Goal: Navigation & Orientation: Understand site structure

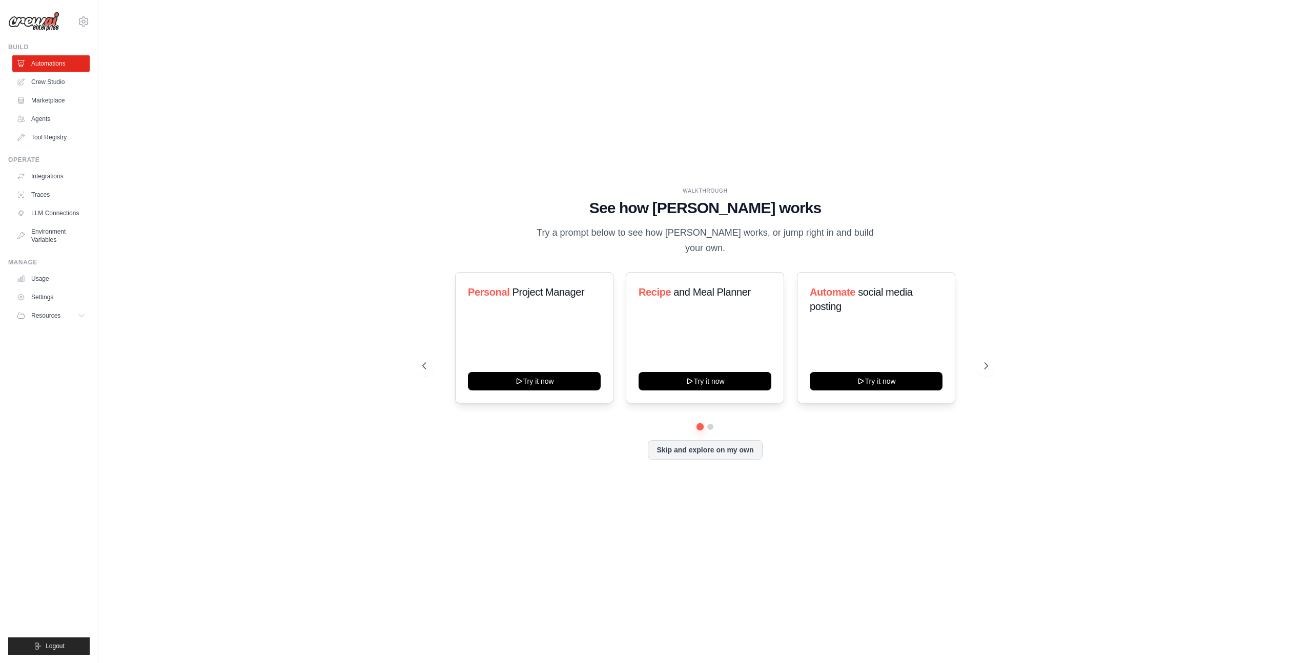
click at [316, 151] on div "WALKTHROUGH See how CrewAI works Try a prompt below to see how CrewAI works, or…" at bounding box center [705, 331] width 1181 height 643
click at [51, 79] on link "Crew Studio" at bounding box center [51, 82] width 77 height 16
click at [54, 64] on link "Automations" at bounding box center [51, 63] width 77 height 16
click at [50, 81] on link "Crew Studio" at bounding box center [51, 82] width 77 height 16
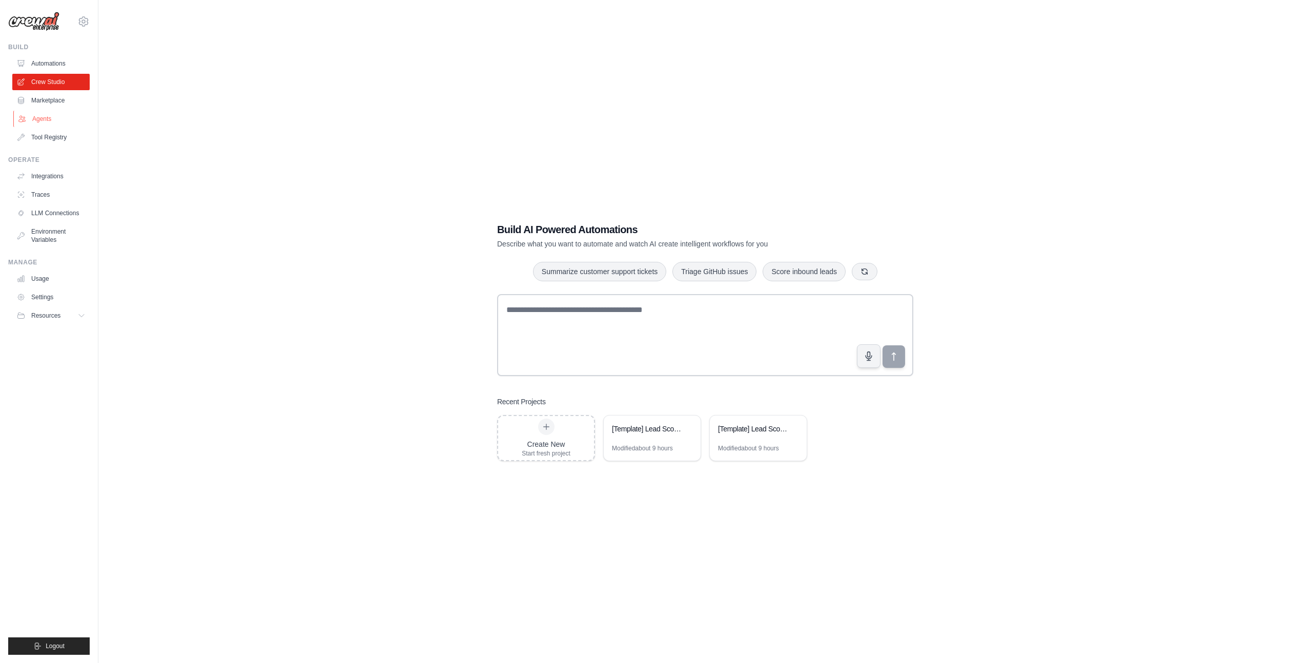
click at [48, 113] on link "Agents" at bounding box center [51, 119] width 77 height 16
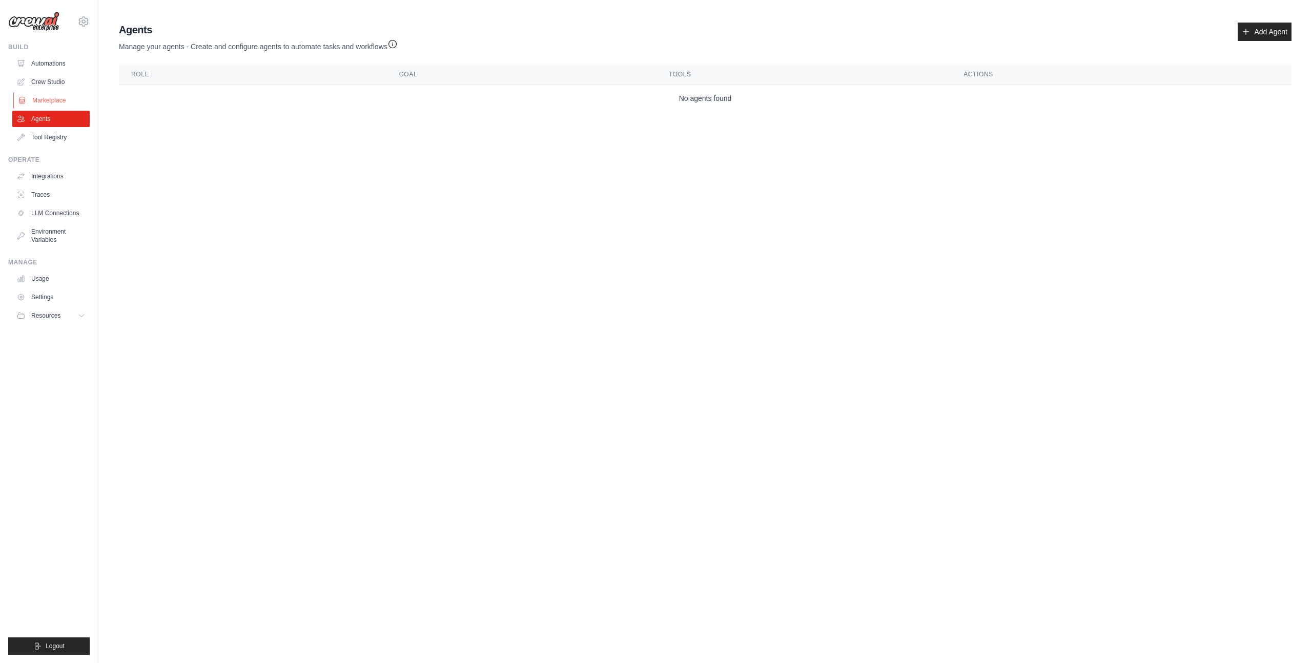
click at [60, 100] on link "Marketplace" at bounding box center [51, 100] width 77 height 16
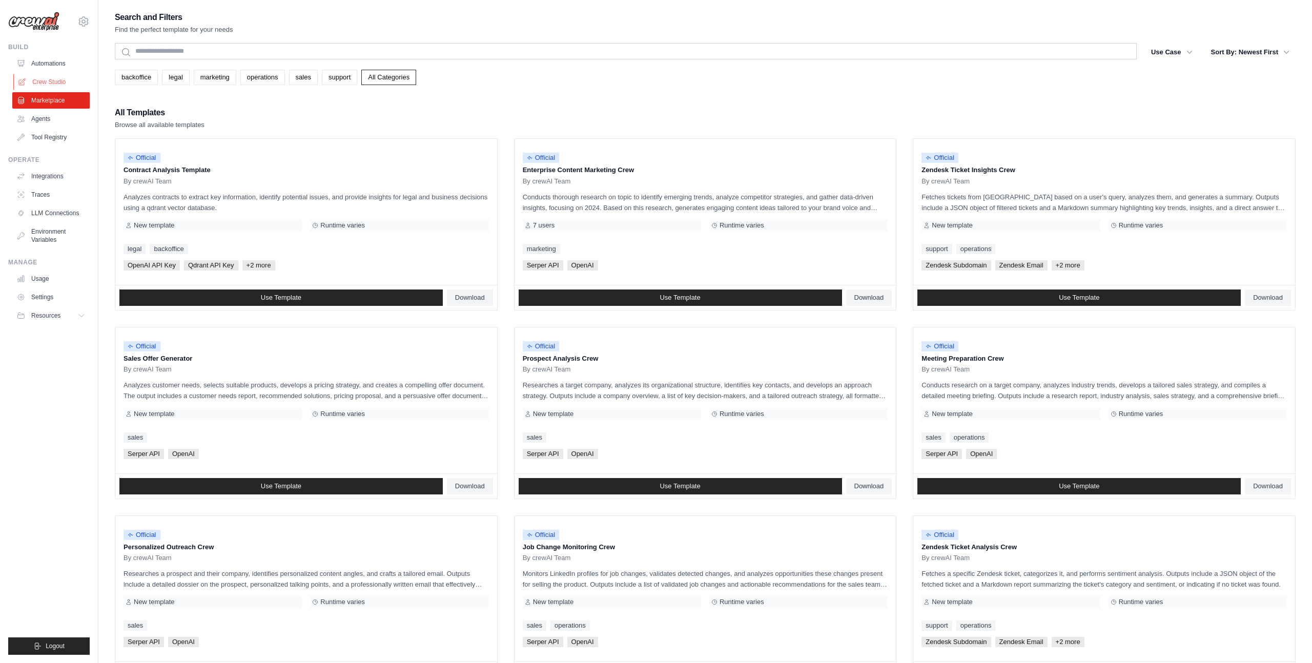
click at [59, 81] on link "Crew Studio" at bounding box center [51, 82] width 77 height 16
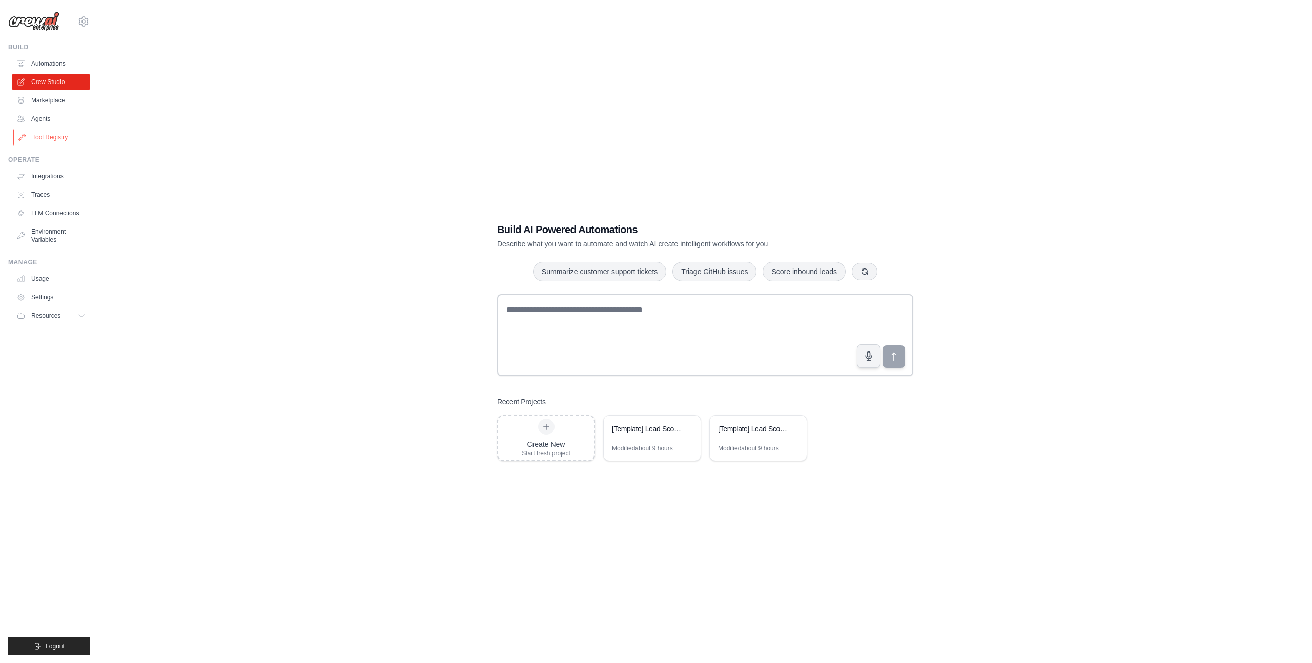
click at [47, 135] on link "Tool Registry" at bounding box center [51, 137] width 77 height 16
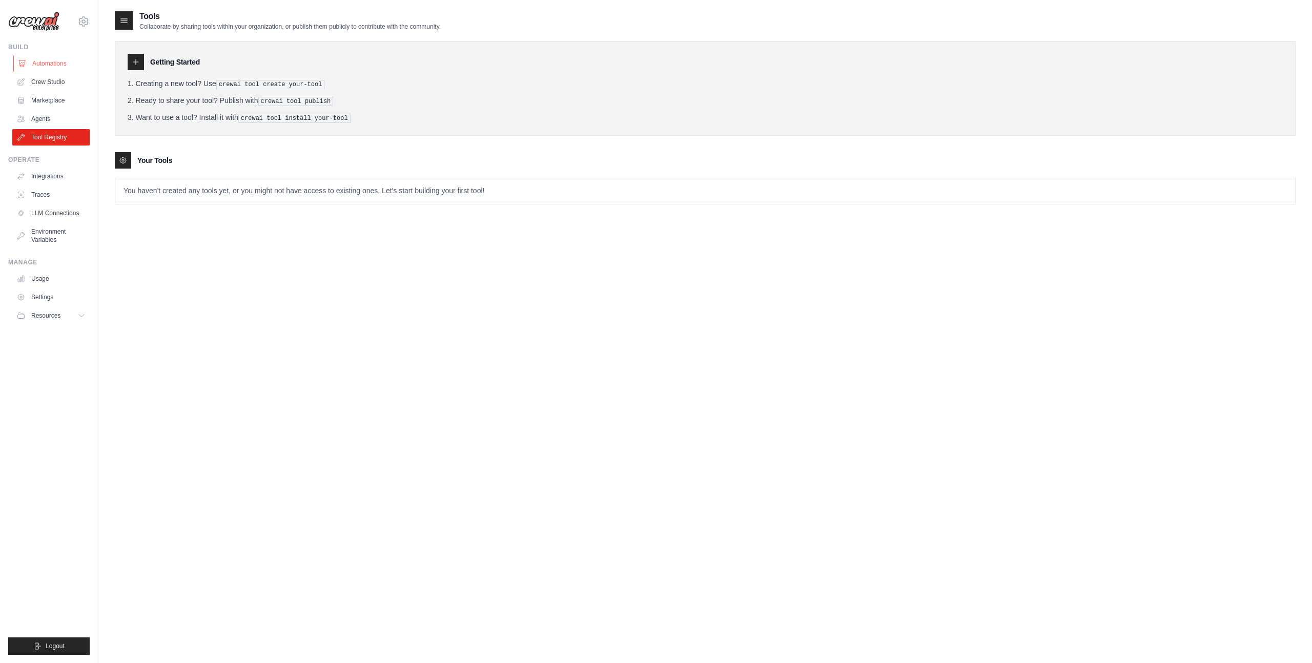
click at [59, 65] on link "Automations" at bounding box center [51, 63] width 77 height 16
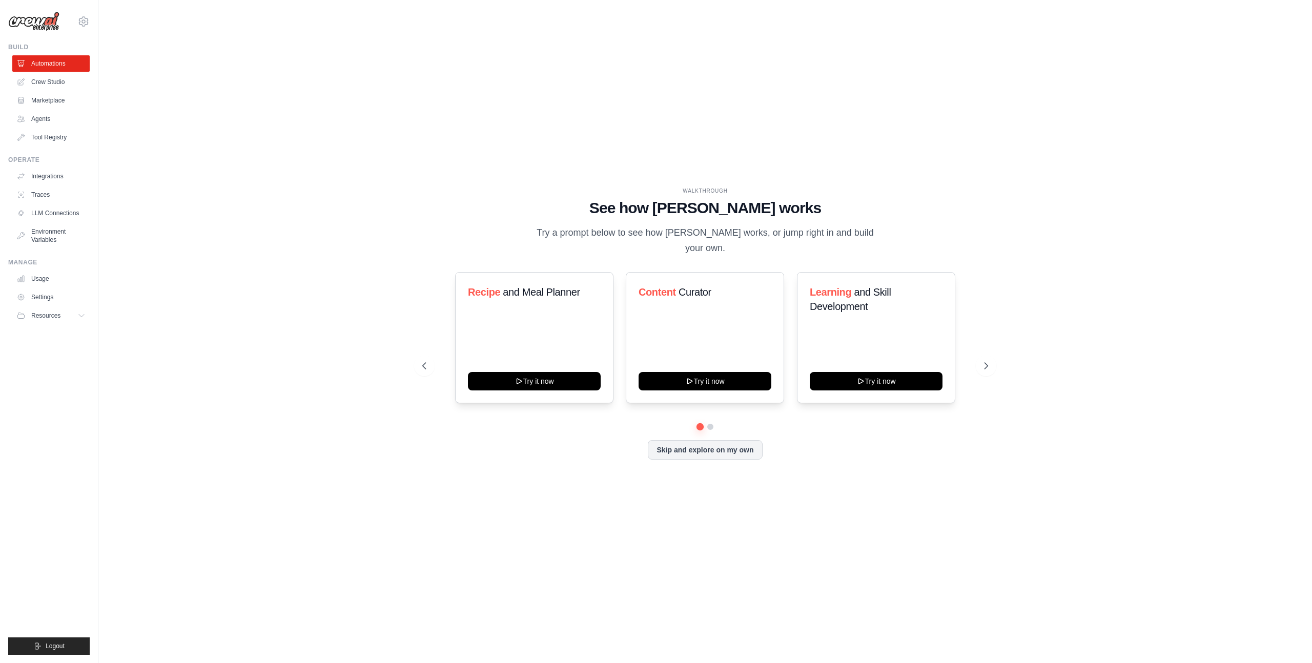
click at [180, 99] on div "WALKTHROUGH See how CrewAI works Try a prompt below to see how CrewAI works, or…" at bounding box center [705, 331] width 1181 height 643
click at [817, 536] on div "WALKTHROUGH See how CrewAI works Try a prompt below to see how CrewAI works, or…" at bounding box center [705, 331] width 1181 height 643
